Goal: Task Accomplishment & Management: Manage account settings

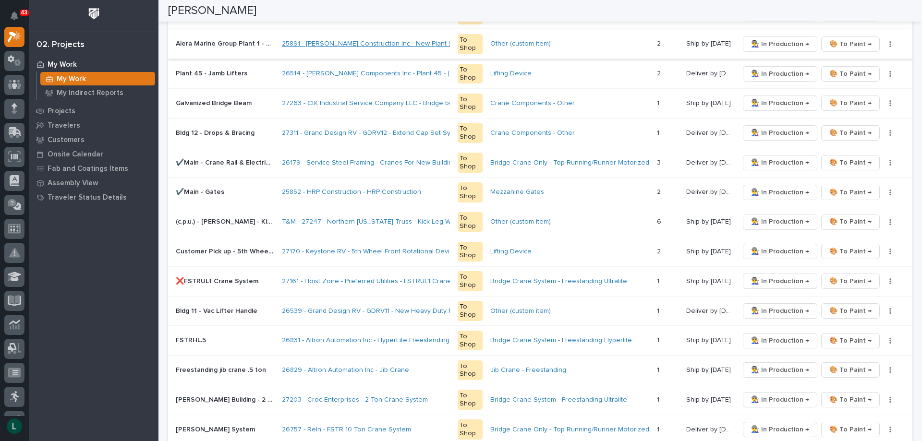
scroll to position [384, 0]
click at [766, 220] on span "👨‍🏭 In Production →" at bounding box center [780, 222] width 58 height 12
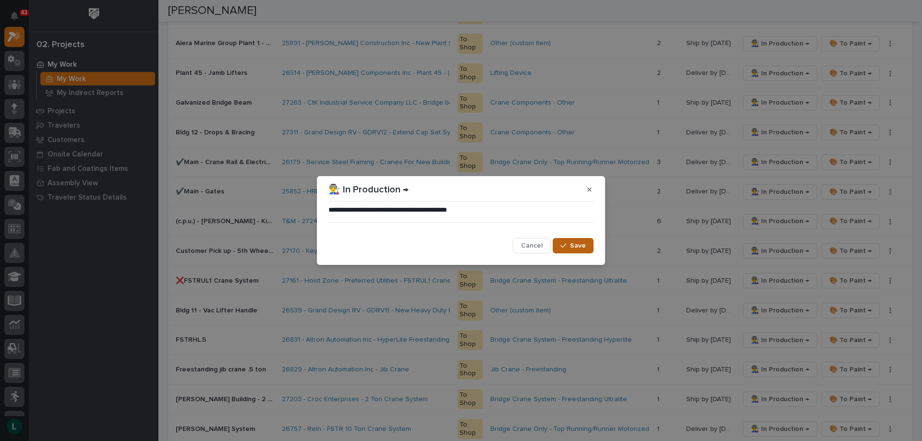
click at [581, 244] on span "Save" at bounding box center [578, 246] width 16 height 9
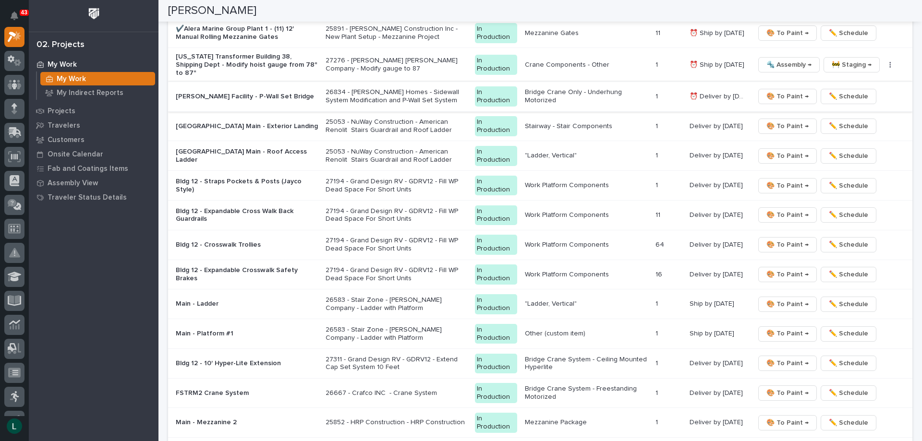
scroll to position [1057, 0]
click at [780, 358] on span "🎨 To Paint →" at bounding box center [788, 363] width 42 height 12
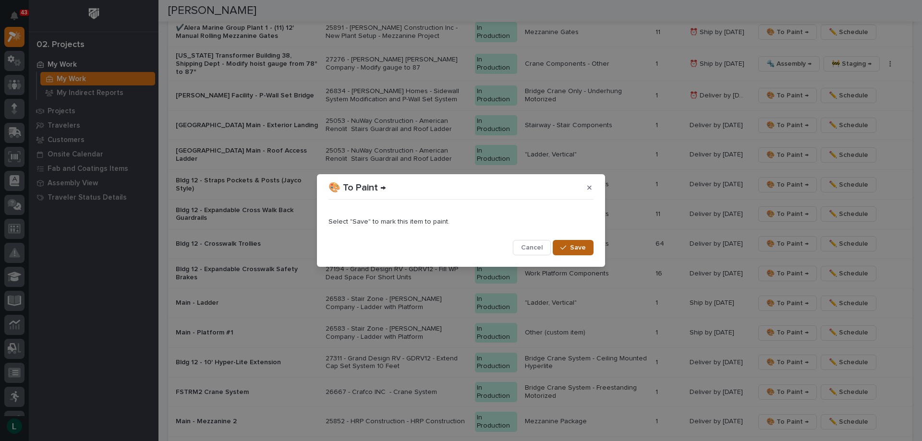
click at [578, 245] on span "Save" at bounding box center [578, 248] width 16 height 9
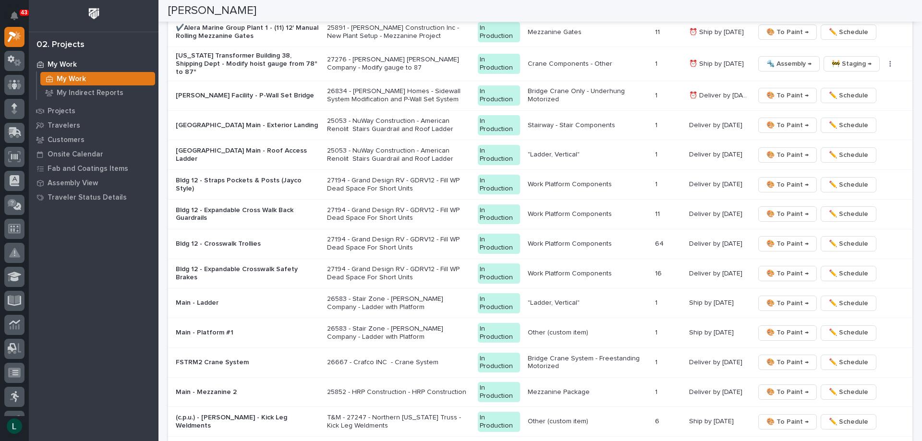
scroll to position [1042, 0]
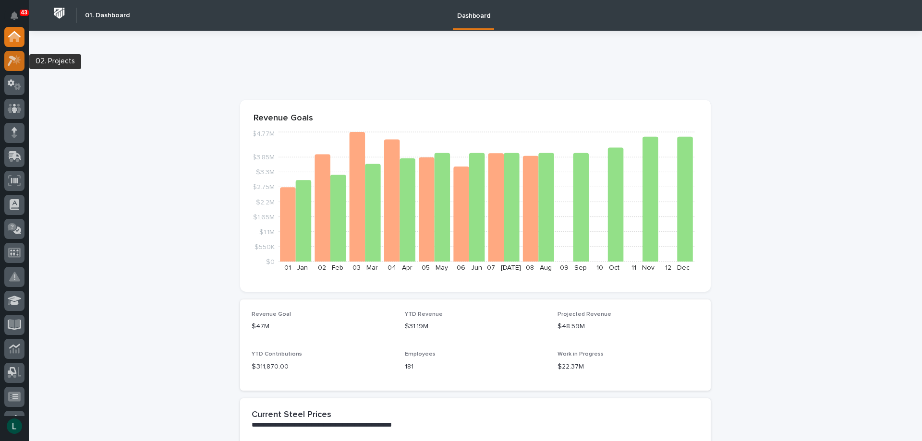
click at [13, 56] on icon at bounding box center [15, 60] width 14 height 11
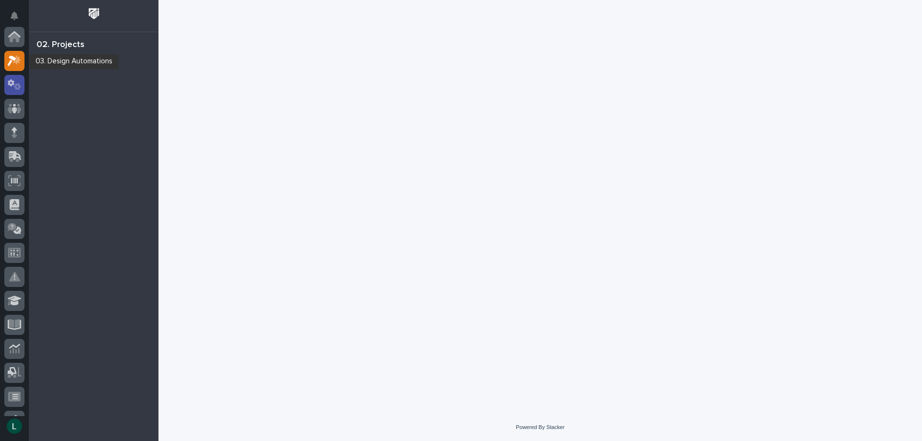
scroll to position [24, 0]
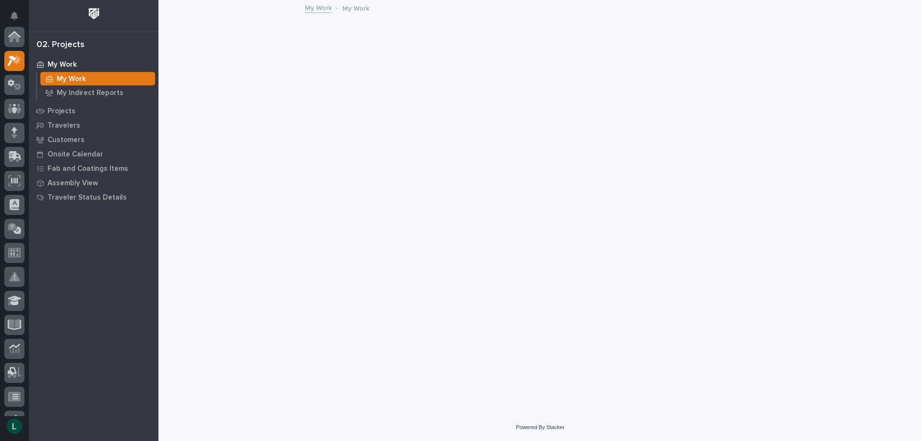
scroll to position [24, 0]
